Goal: Check status: Check status

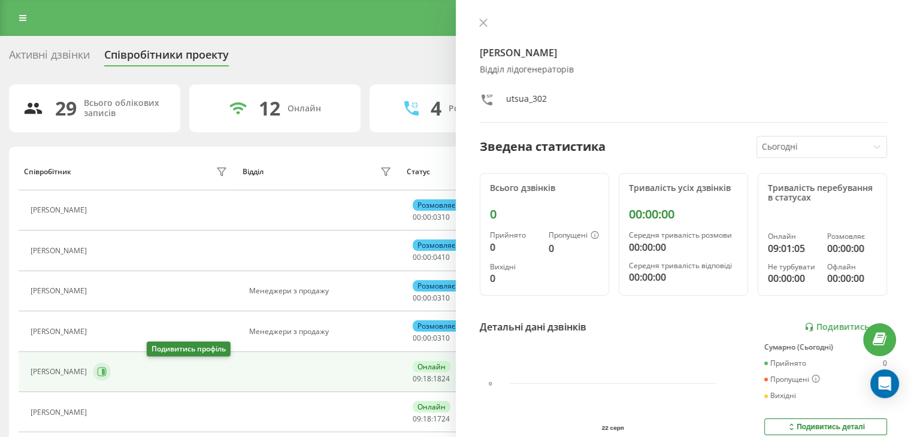
click at [105, 372] on icon at bounding box center [103, 372] width 3 height 6
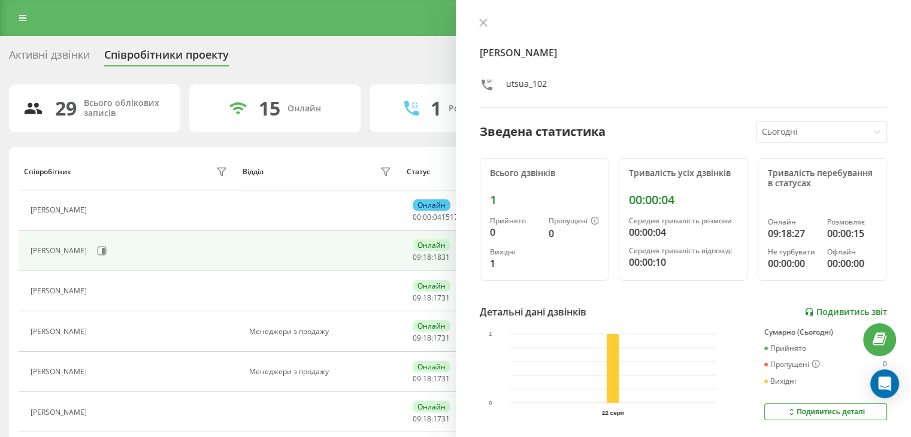
click at [834, 314] on font "Подивитись звіт" at bounding box center [851, 311] width 71 height 11
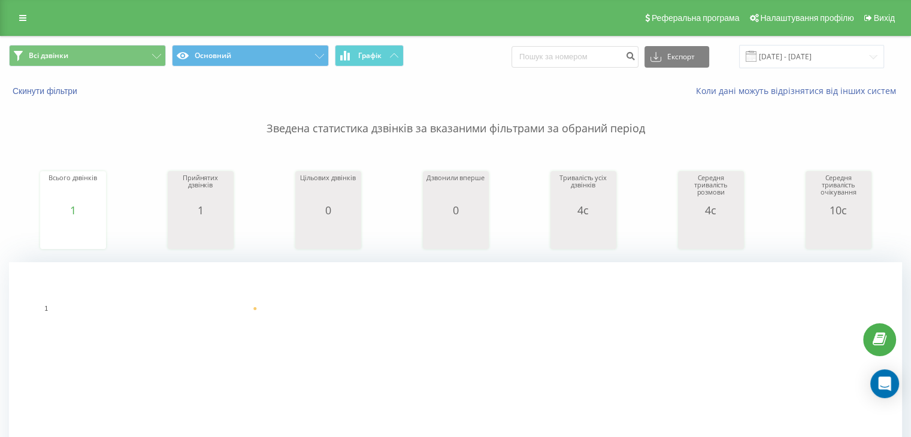
scroll to position [299, 0]
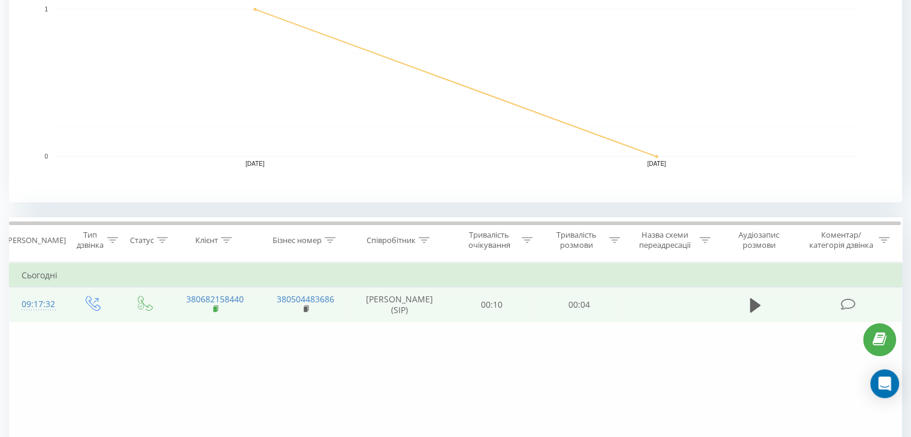
click at [216, 311] on rect at bounding box center [215, 309] width 4 height 5
